Goal: Download file/media

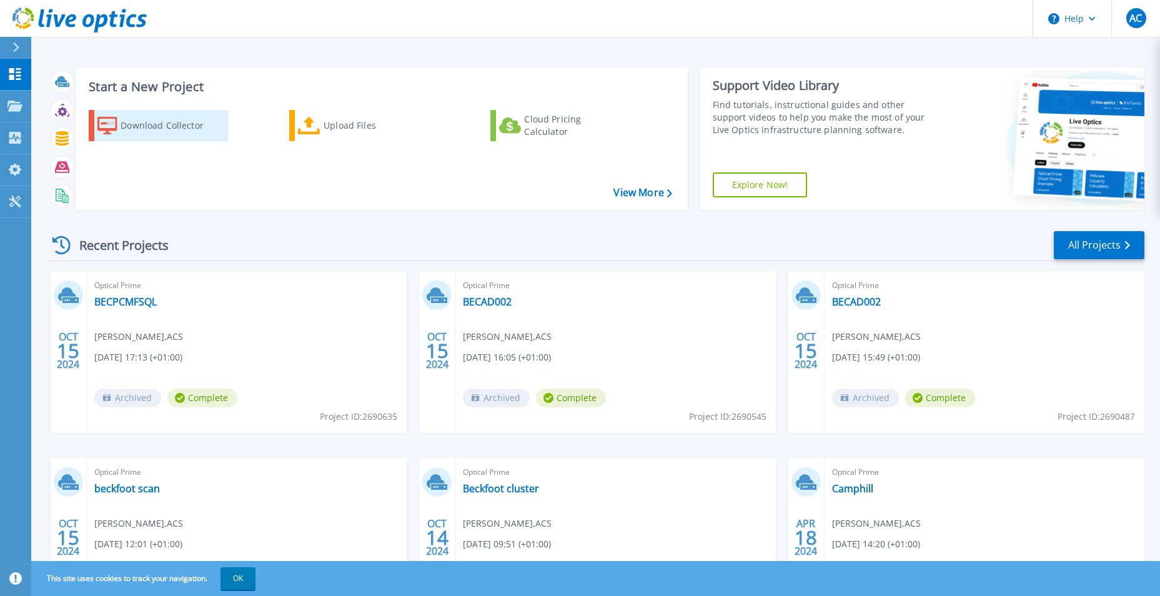
click at [133, 129] on div "Download Collector" at bounding box center [171, 125] width 100 height 25
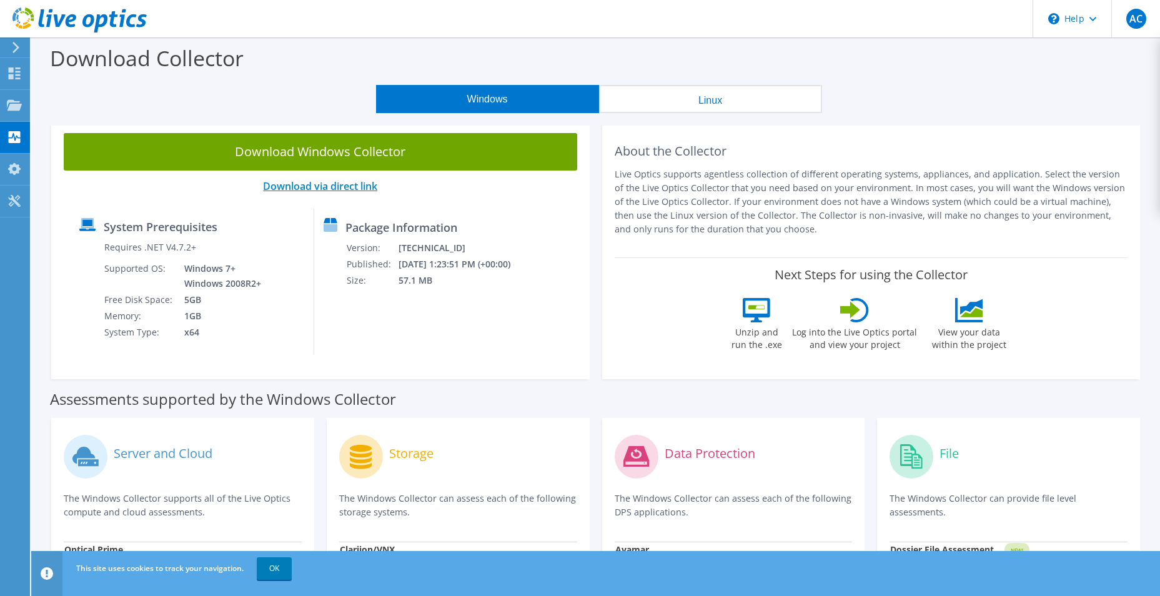
click at [345, 185] on link "Download via direct link" at bounding box center [320, 186] width 114 height 14
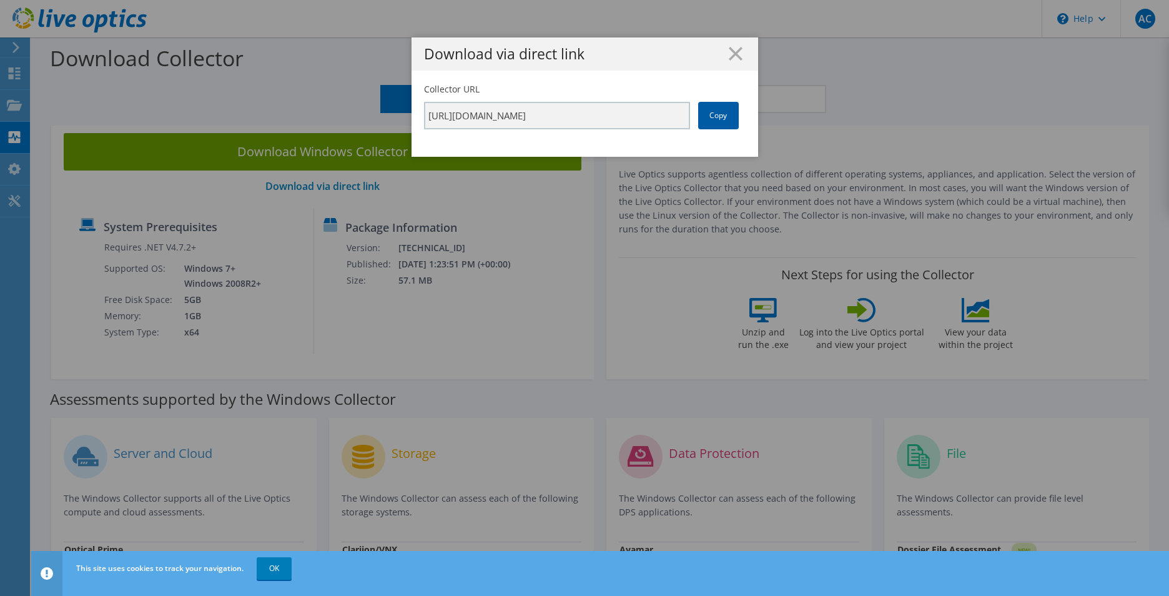
click at [704, 122] on link "Copy" at bounding box center [718, 115] width 41 height 27
click at [722, 57] on h1 "Download via direct link" at bounding box center [585, 54] width 322 height 14
click at [732, 51] on icon at bounding box center [736, 54] width 14 height 14
